Goal: Information Seeking & Learning: Learn about a topic

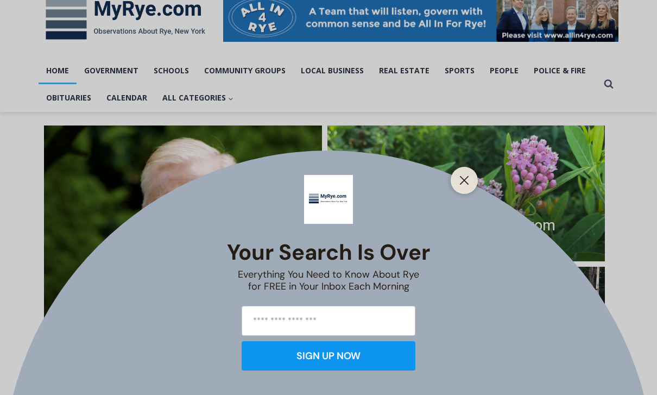
scroll to position [179, 0]
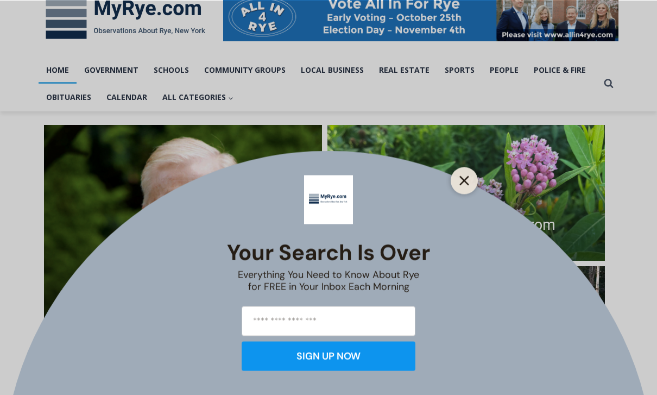
click at [467, 184] on line "Close" at bounding box center [465, 181] width 8 height 8
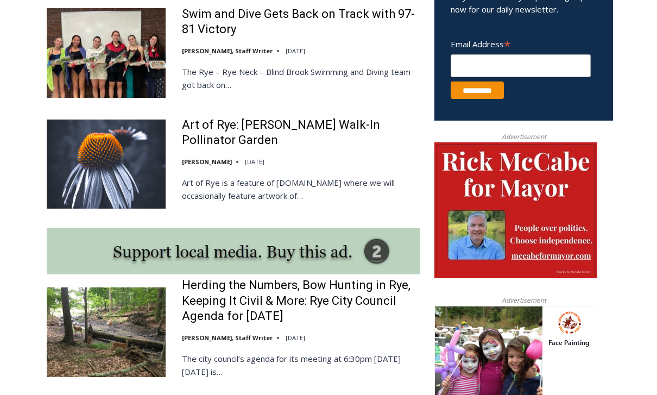
scroll to position [0, 0]
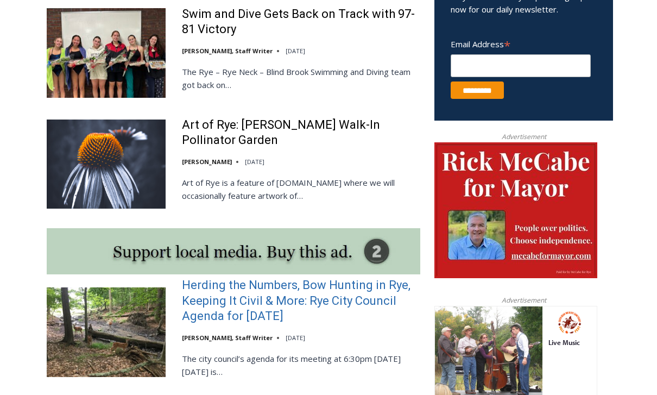
click at [267, 308] on link "Herding the Numbers, Bow Hunting in Rye, Keeping It Civil & More: Rye City Coun…" at bounding box center [301, 301] width 239 height 47
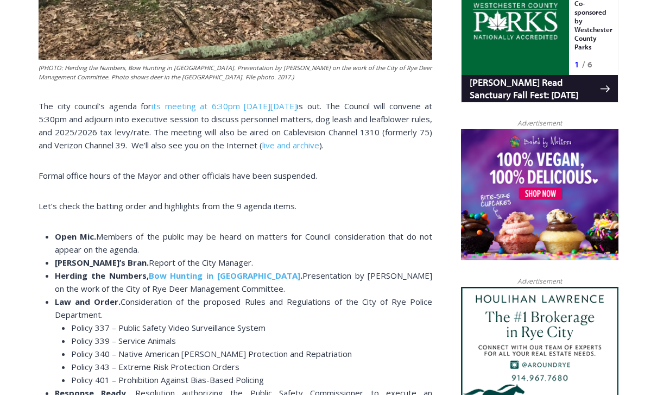
scroll to position [751, 0]
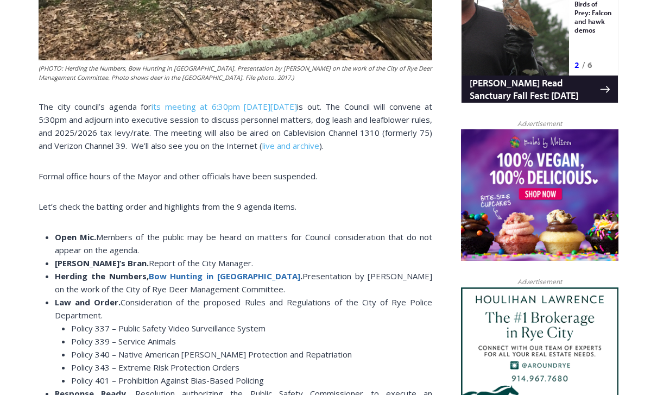
click at [202, 272] on b "Bow Hunting in [GEOGRAPHIC_DATA]" at bounding box center [225, 276] width 152 height 11
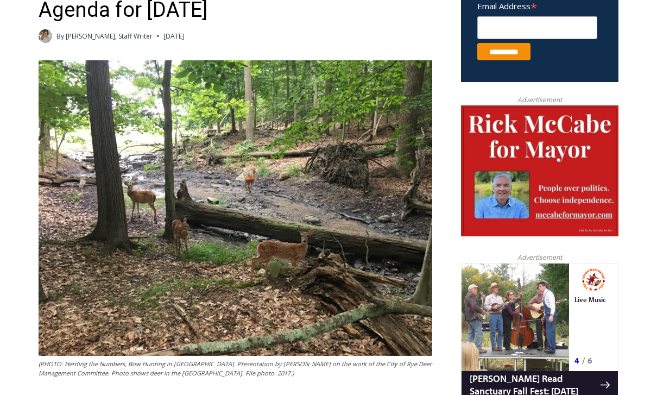
scroll to position [455, 0]
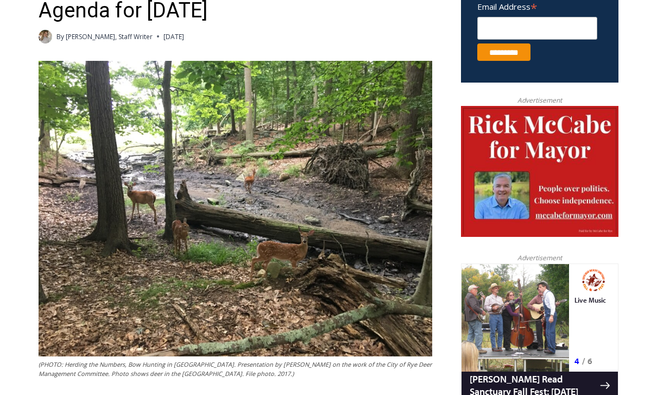
click at [210, 259] on img at bounding box center [236, 209] width 394 height 296
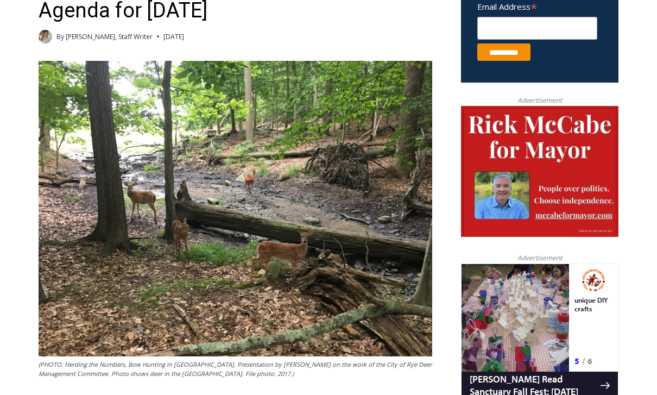
click at [161, 117] on img at bounding box center [236, 209] width 394 height 296
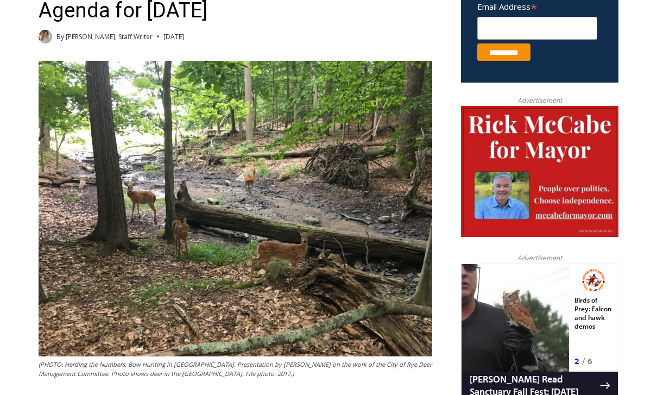
drag, startPoint x: 450, startPoint y: 5, endPoint x: -1, endPoint y: -456, distance: 644.7
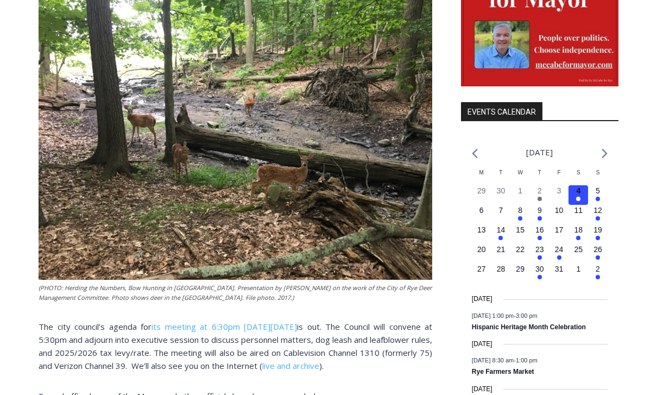
scroll to position [0, 0]
